Goal: Transaction & Acquisition: Subscribe to service/newsletter

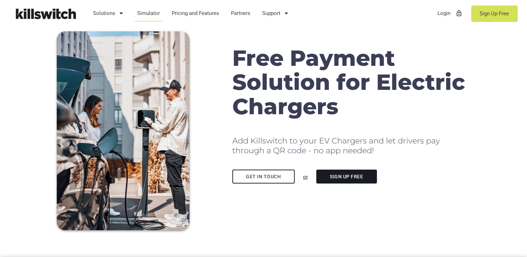
click at [151, 10] on link "Simulator" at bounding box center [148, 13] width 29 height 18
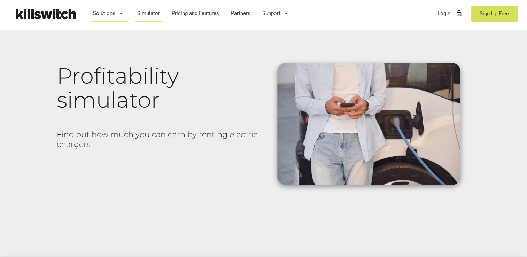
click at [123, 13] on icon "arrow_drop_down" at bounding box center [121, 13] width 8 height 17
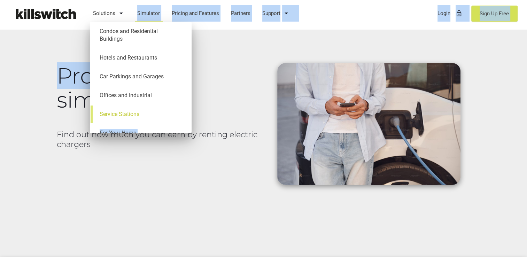
drag, startPoint x: 233, startPoint y: 54, endPoint x: 151, endPoint y: 102, distance: 95.0
click at [151, 102] on body "menu Solutions arrow_drop_down Condos and Residential Buildings Hotels and Rest…" at bounding box center [263, 128] width 527 height 257
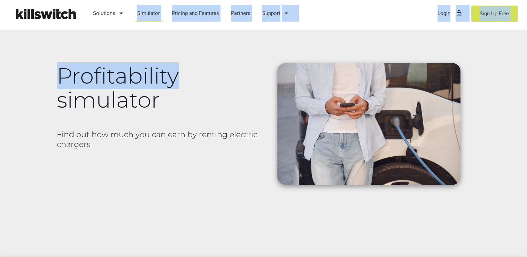
copy body "For Your Home Simulator Pricing and Features Partners Support arrow_drop_down C…"
click at [233, 63] on div "Profitability simulator Find out how much you can earn by renting electric char…" at bounding box center [158, 103] width 211 height 108
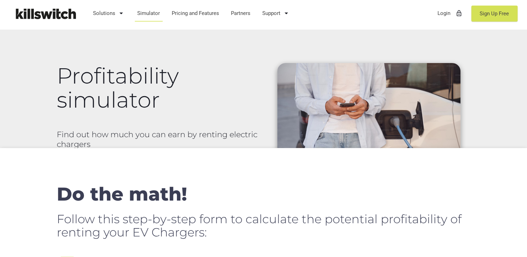
scroll to position [35, 0]
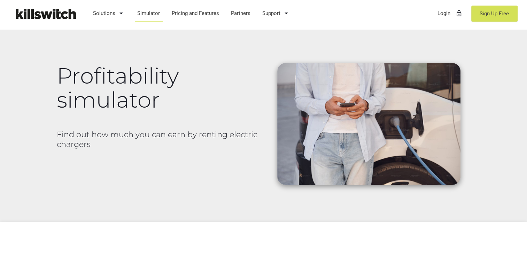
click at [68, 10] on img at bounding box center [45, 13] width 70 height 17
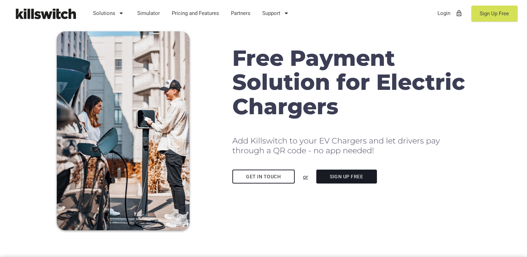
click at [353, 178] on link "Sign Up Free" at bounding box center [346, 177] width 61 height 14
